Goal: Navigation & Orientation: Find specific page/section

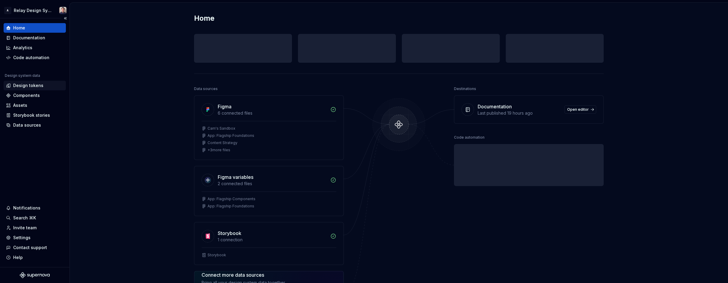
click at [34, 85] on div "Design tokens" at bounding box center [28, 85] width 30 height 6
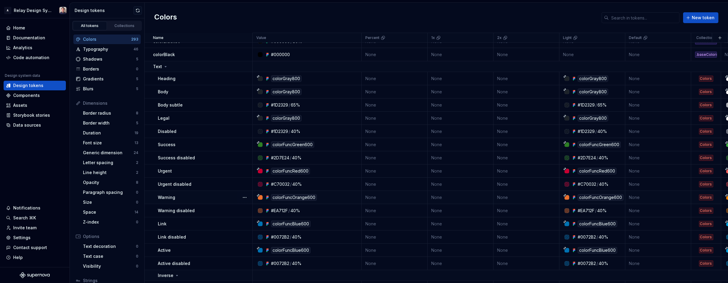
scroll to position [429, 0]
click at [166, 68] on icon at bounding box center [165, 67] width 5 height 5
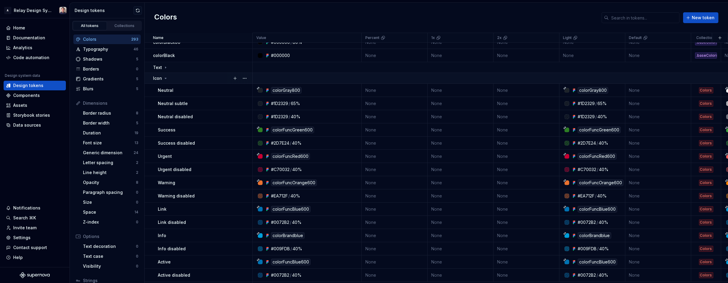
click at [166, 77] on icon at bounding box center [165, 78] width 5 height 5
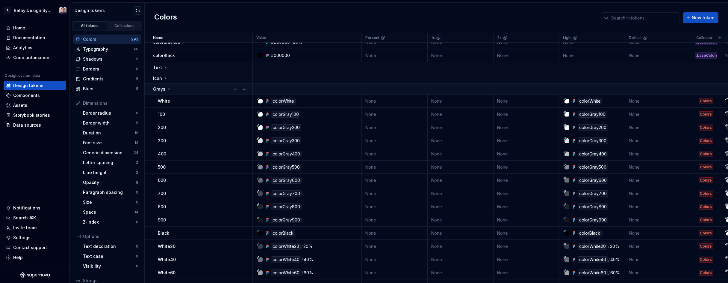
click at [168, 88] on icon at bounding box center [169, 89] width 5 height 5
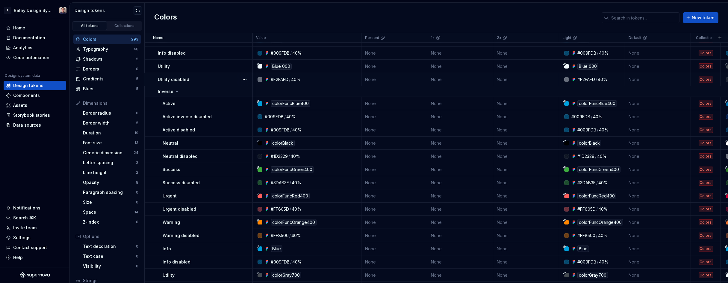
scroll to position [628, 0]
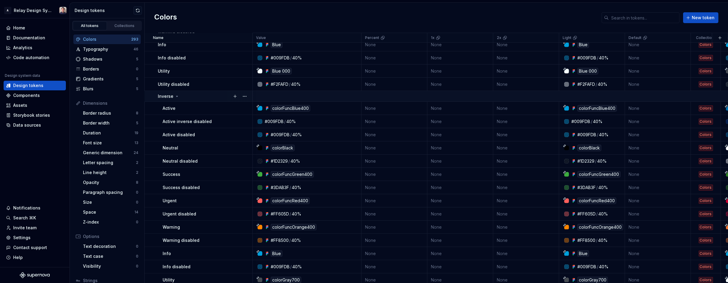
click at [176, 95] on icon at bounding box center [177, 96] width 5 height 5
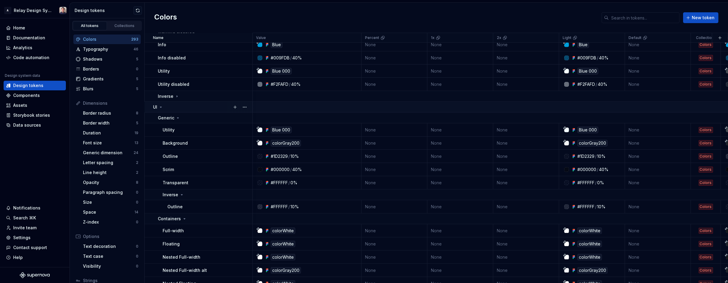
click at [162, 108] on icon at bounding box center [161, 107] width 5 height 5
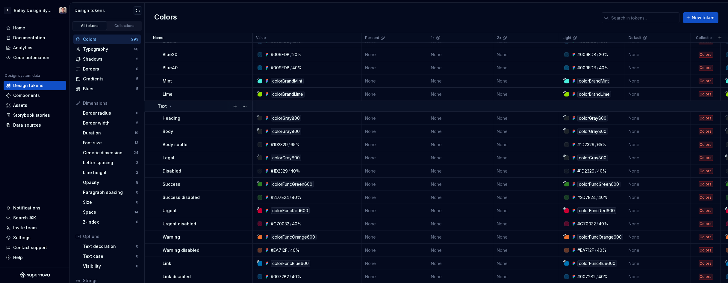
scroll to position [805, 0]
click at [171, 107] on icon at bounding box center [170, 107] width 5 height 5
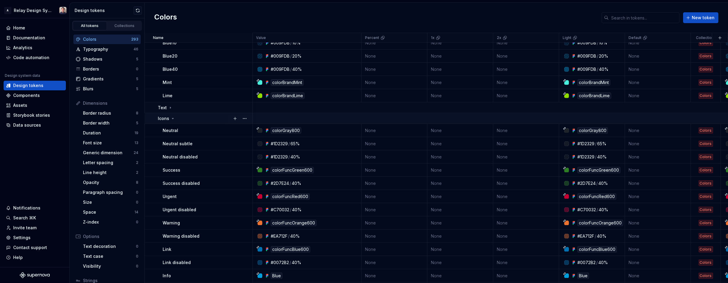
click at [172, 118] on icon at bounding box center [172, 118] width 1 height 1
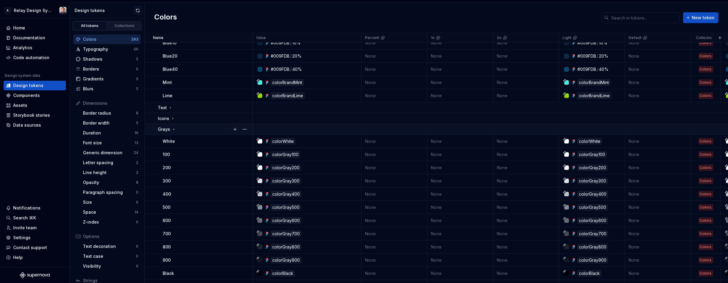
click at [174, 130] on icon at bounding box center [173, 129] width 5 height 5
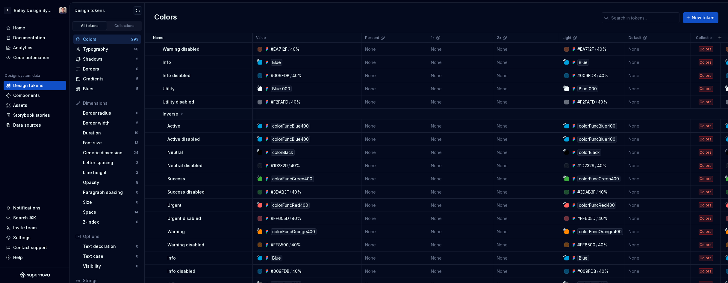
scroll to position [1026, 0]
